Goal: Check status: Check status

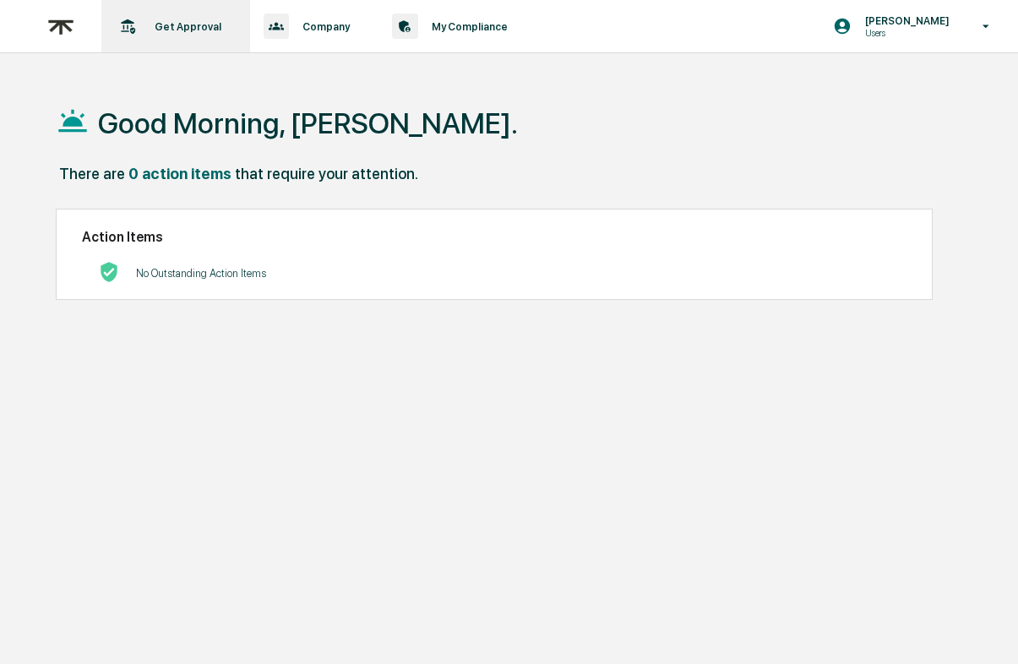
click at [191, 21] on p "Get Approval" at bounding box center [185, 26] width 89 height 13
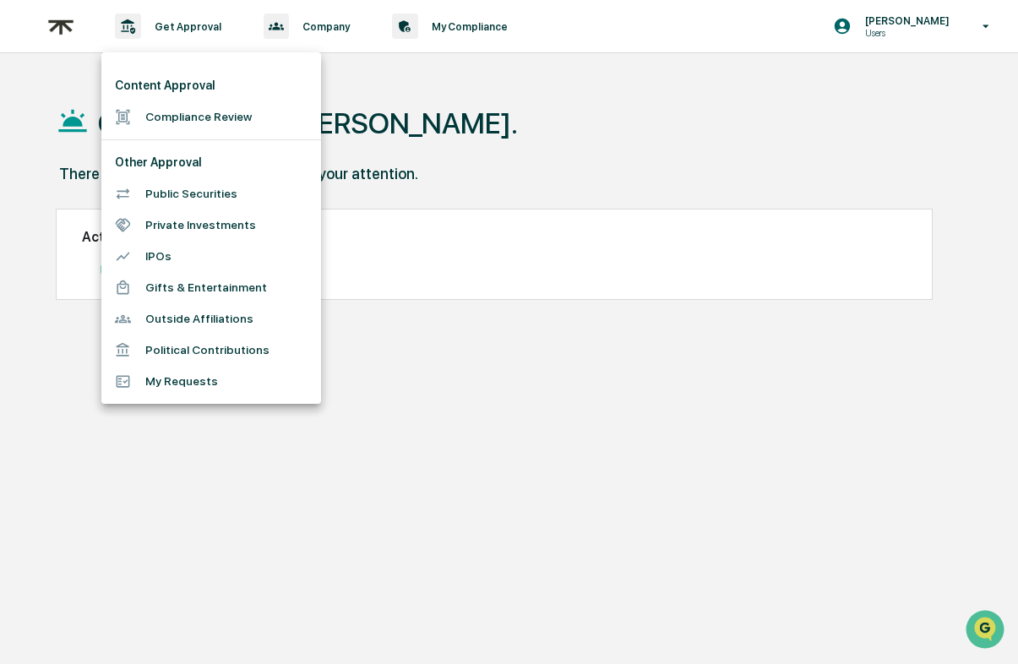
click at [227, 115] on li "Compliance Review" at bounding box center [211, 116] width 220 height 31
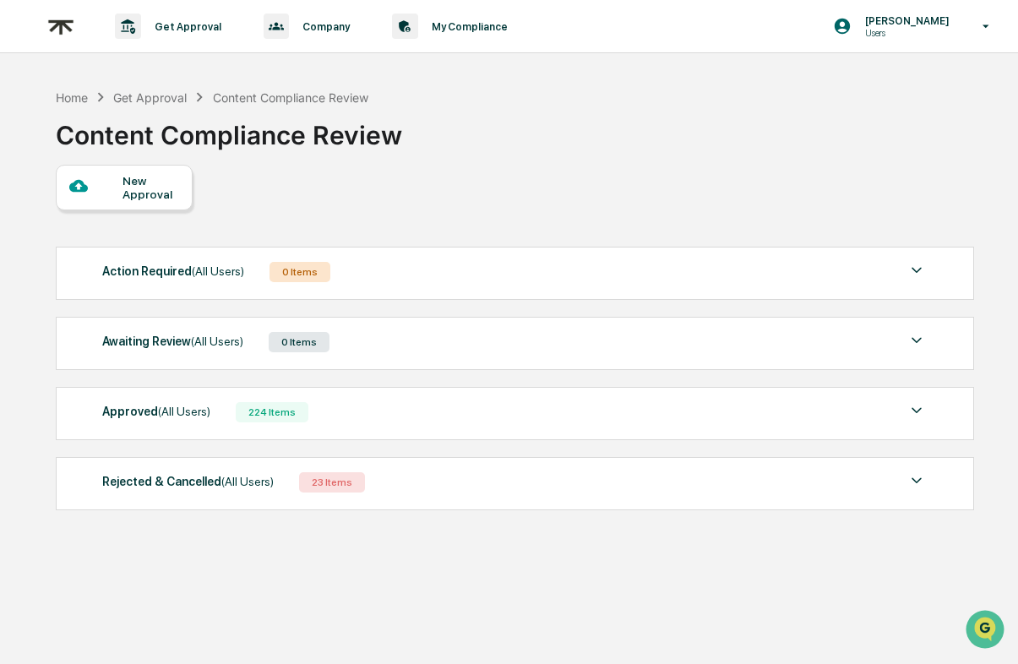
click at [433, 431] on div "Approved (All Users) 224 Items File Name Review Id Created Date Requested By Co…" at bounding box center [515, 413] width 918 height 53
click at [402, 416] on div "Approved (All Users) 224 Items" at bounding box center [514, 413] width 825 height 24
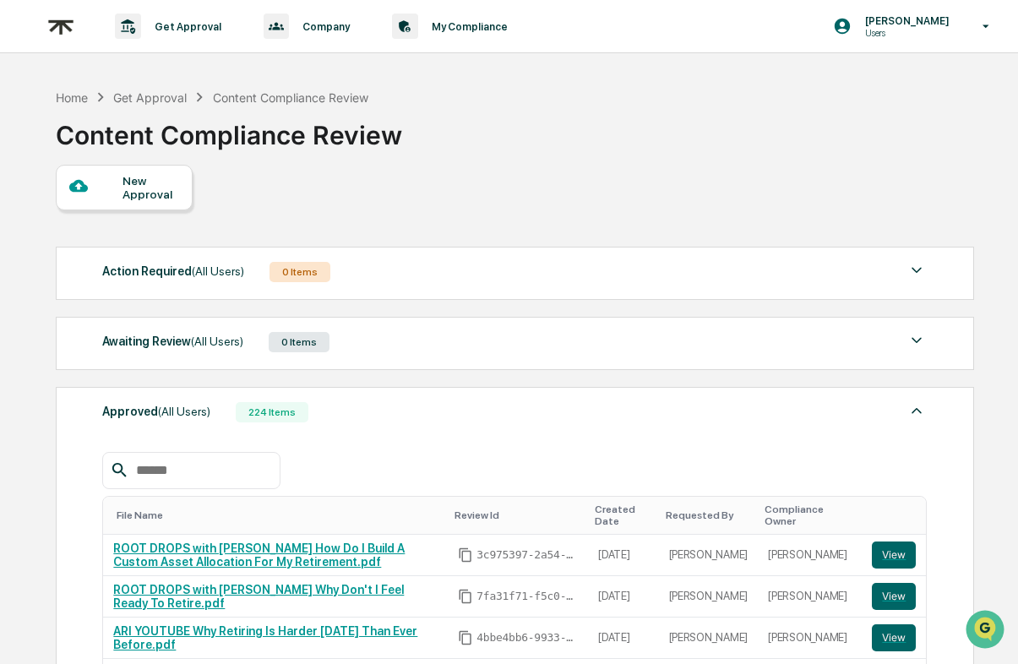
click at [223, 474] on input "text" at bounding box center [201, 471] width 144 height 22
paste input "**********"
type input "**********"
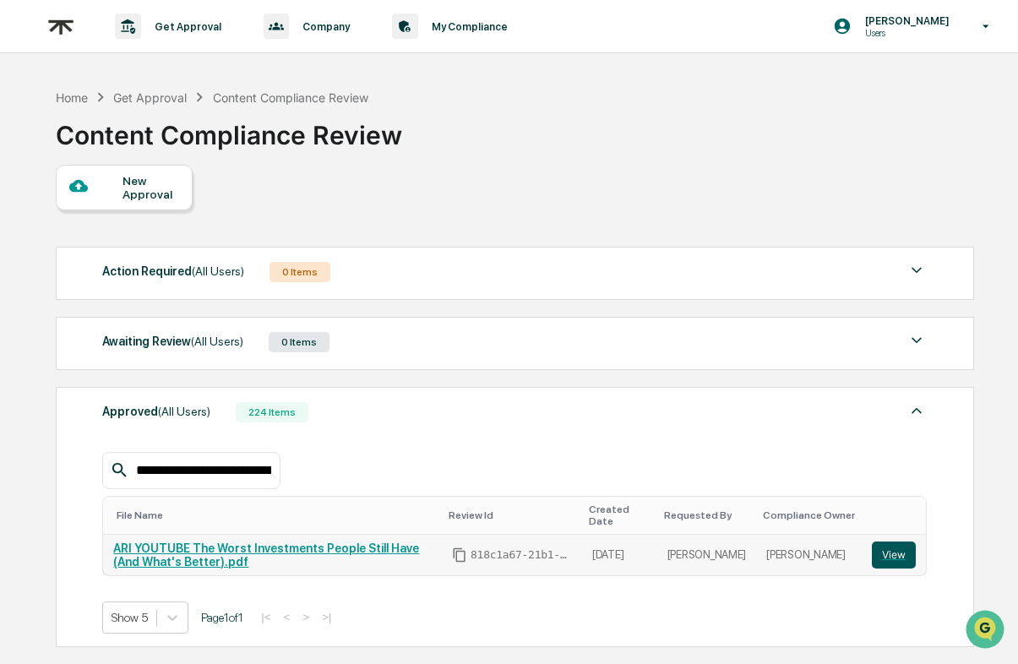
click at [903, 548] on button "View" at bounding box center [894, 555] width 44 height 27
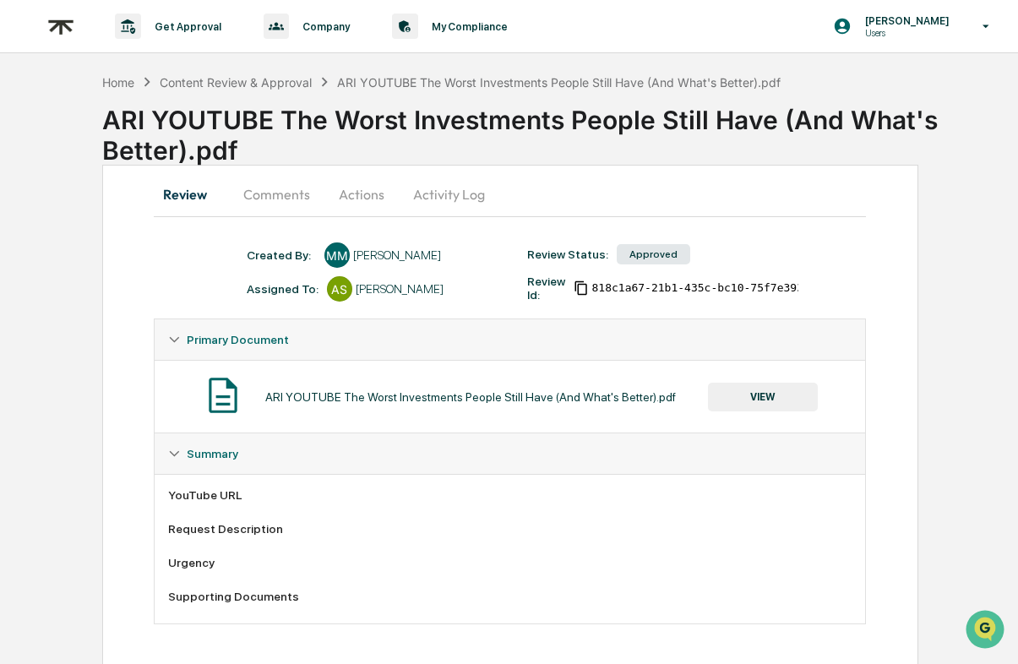
click at [777, 389] on button "VIEW" at bounding box center [763, 397] width 110 height 29
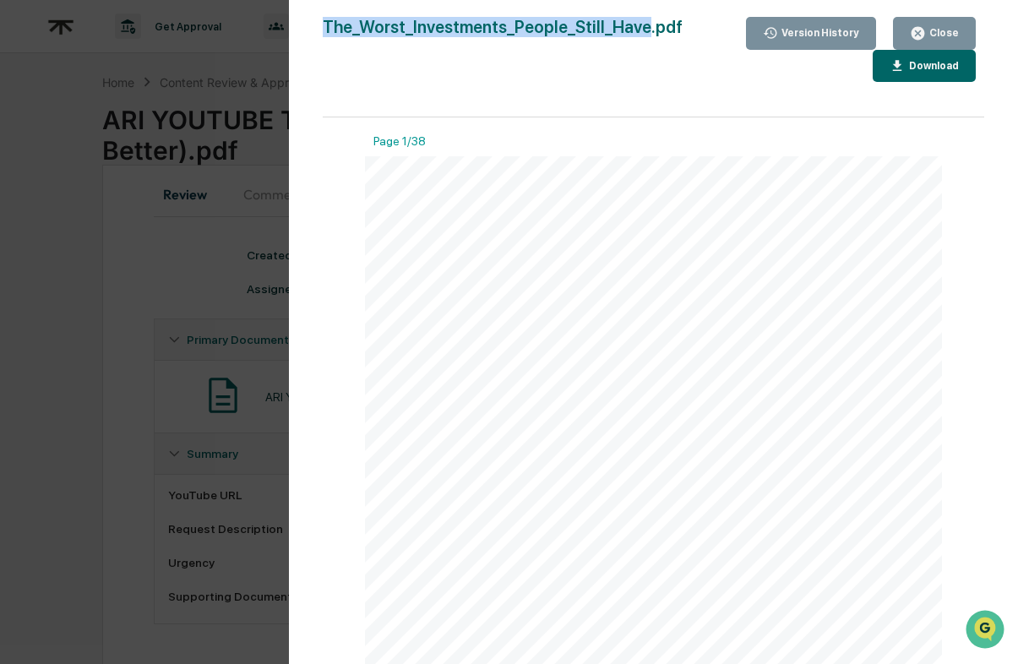
drag, startPoint x: 438, startPoint y: 19, endPoint x: 204, endPoint y: 16, distance: 233.3
click at [204, 16] on div "Version History [DATE] 04:40 PM [PERSON_NAME] The_Worst_Investments_People_Stil…" at bounding box center [509, 332] width 1018 height 664
copy div "Version History [DATE] 04:40 PM [PERSON_NAME] The_Worst_Investments_People_Stil…"
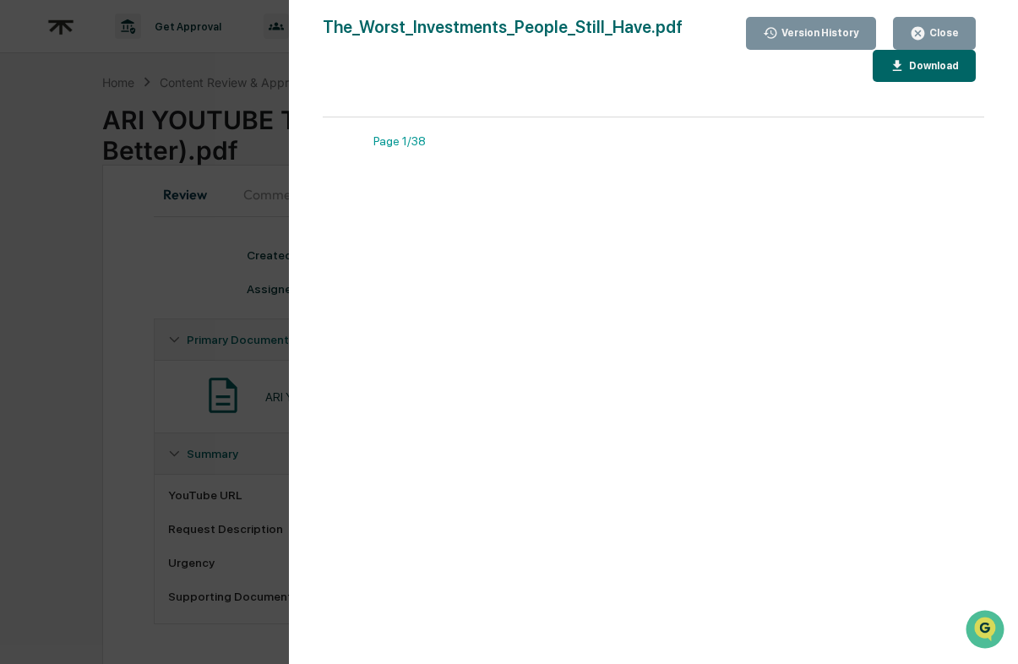
click at [934, 35] on div "Close" at bounding box center [942, 33] width 33 height 12
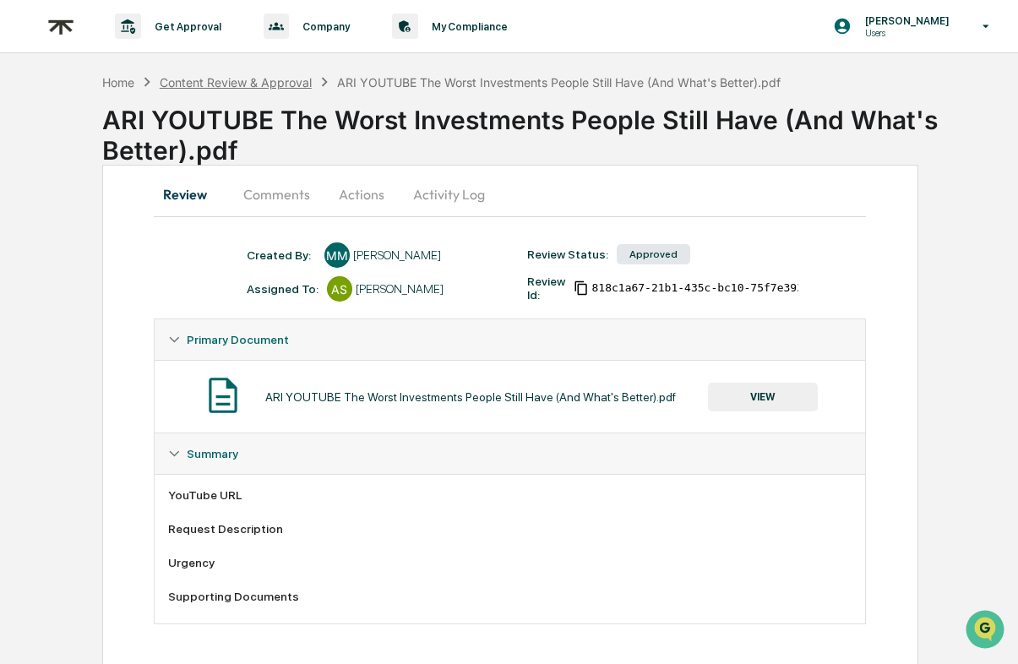
click at [219, 88] on div "Content Review & Approval" at bounding box center [236, 82] width 152 height 14
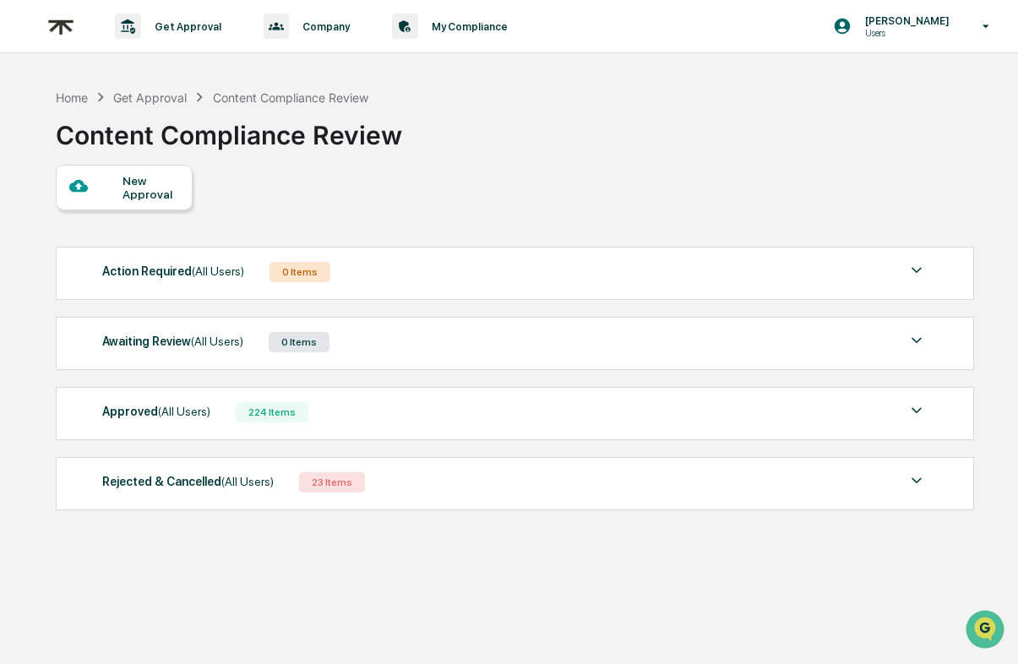
click at [444, 396] on div "Approved (All Users) 224 Items File Name Review Id Created Date Requested By Co…" at bounding box center [515, 413] width 918 height 53
click at [444, 412] on div "Approved (All Users) 224 Items" at bounding box center [514, 413] width 825 height 24
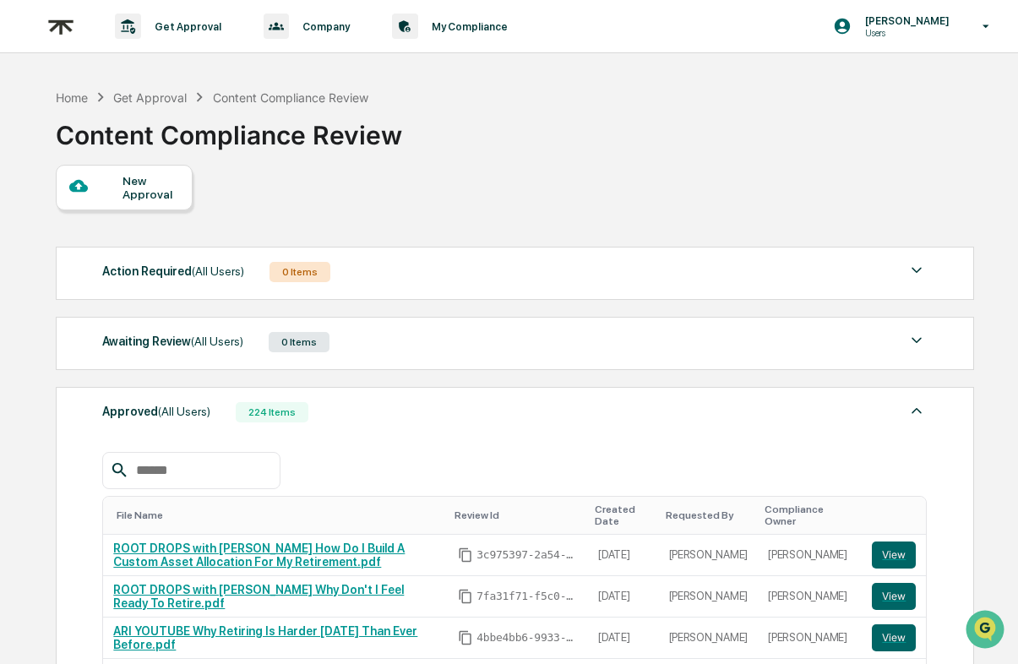
click at [264, 472] on input "text" at bounding box center [201, 471] width 144 height 22
paste input "**********"
type input "**********"
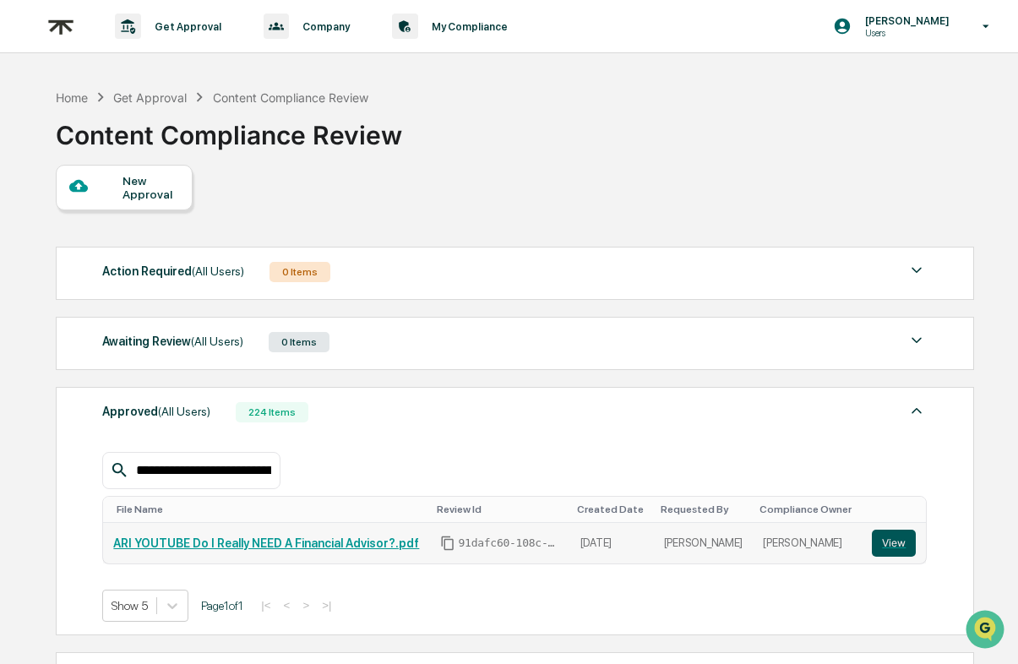
click at [905, 536] on button "View" at bounding box center [894, 543] width 44 height 27
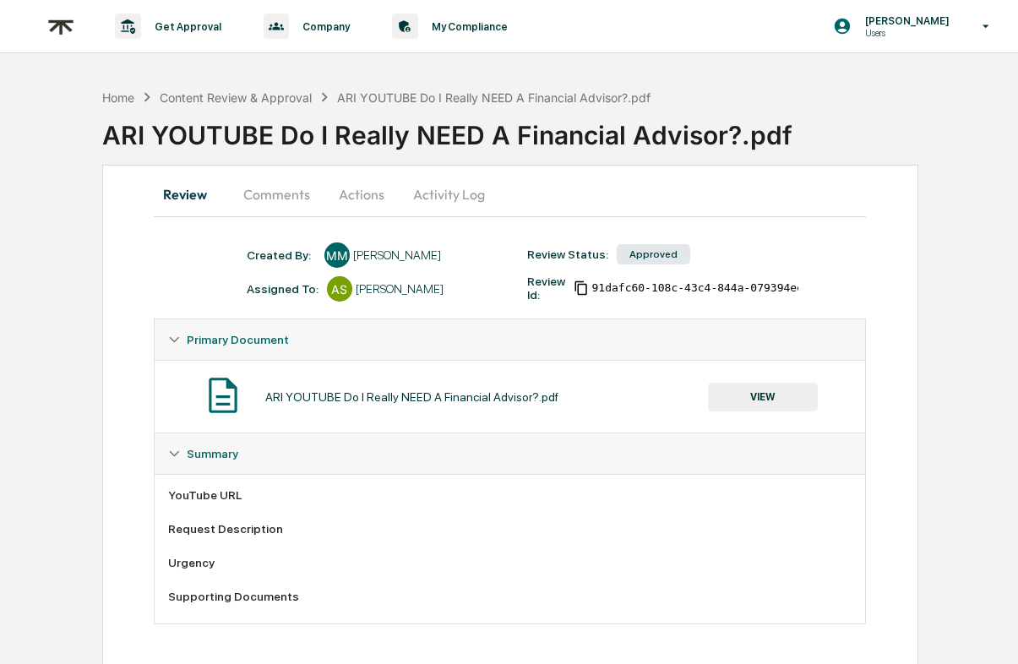
click at [777, 386] on button "VIEW" at bounding box center [763, 397] width 110 height 29
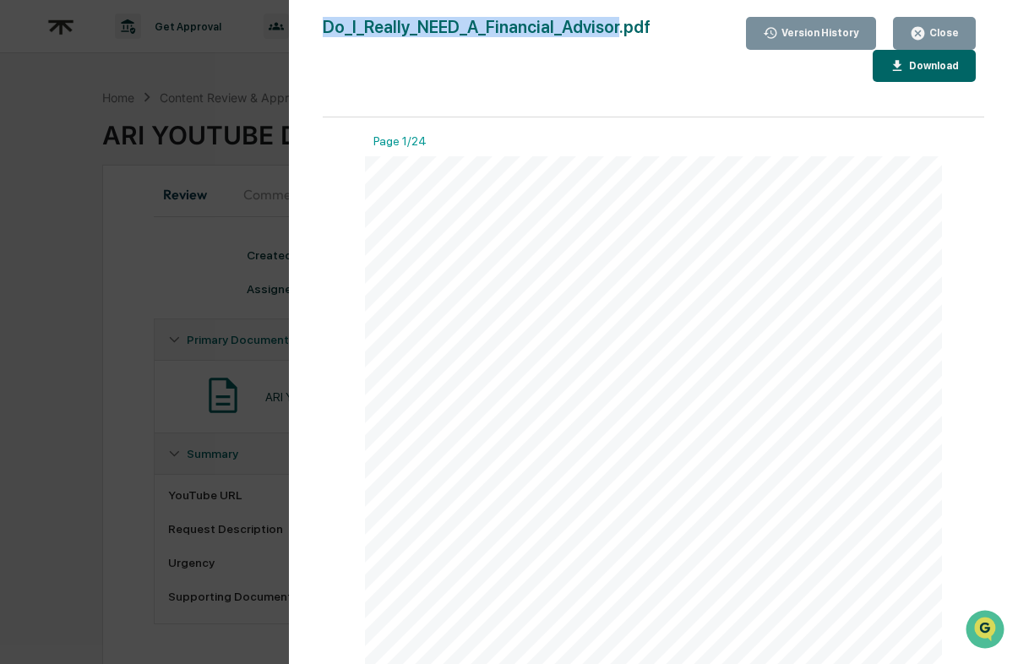
drag, startPoint x: 609, startPoint y: 29, endPoint x: 194, endPoint y: 35, distance: 414.9
click at [194, 35] on div "Version History [DATE] 07:36 PM [PERSON_NAME] Do_I_Really_NEED_A_Financial_Advi…" at bounding box center [509, 332] width 1018 height 664
click at [938, 29] on div "Close" at bounding box center [942, 33] width 33 height 12
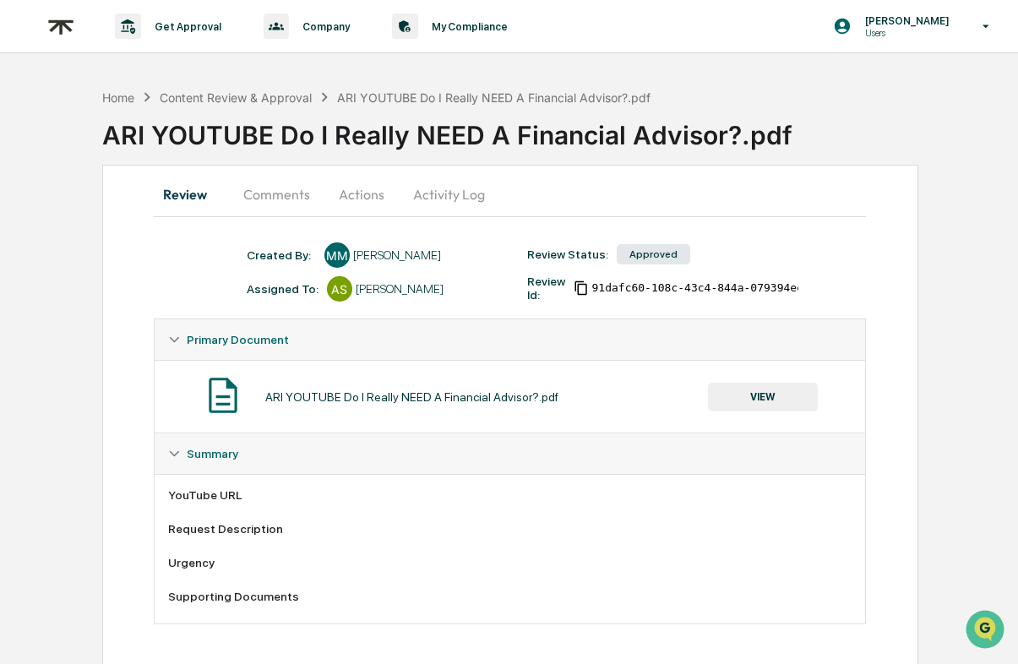
click at [368, 183] on button "Actions" at bounding box center [362, 194] width 76 height 41
